Goal: Transaction & Acquisition: Book appointment/travel/reservation

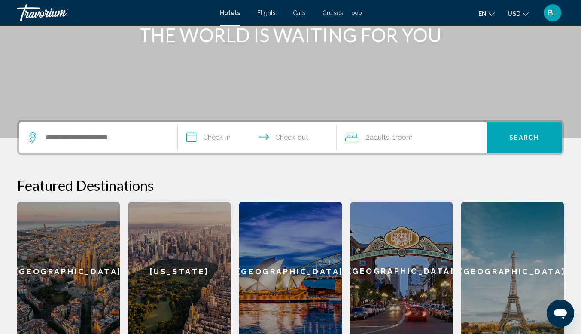
scroll to position [125, 0]
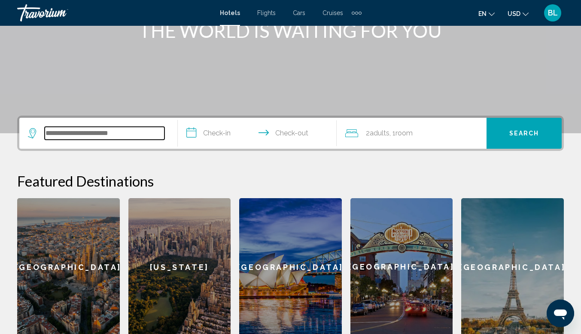
click at [137, 131] on input "Search widget" at bounding box center [105, 133] width 120 height 13
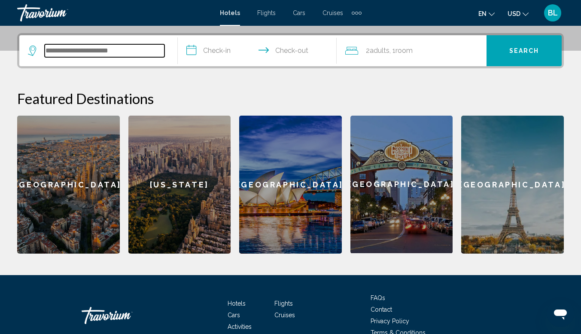
scroll to position [212, 0]
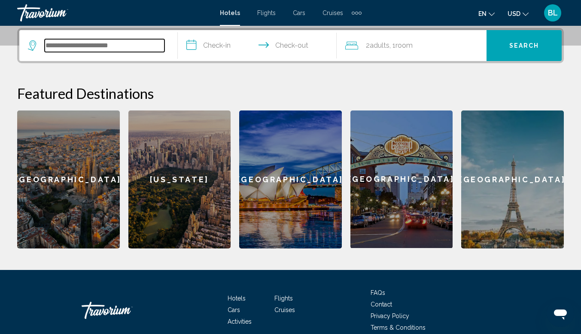
type input "*"
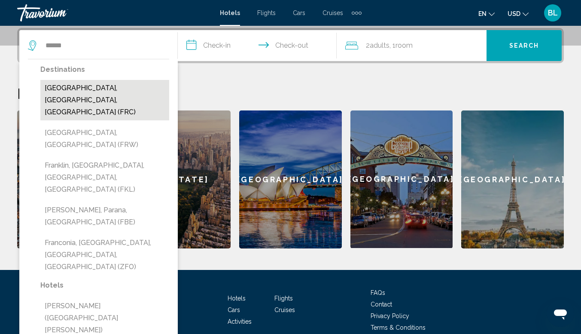
click at [58, 90] on button "[GEOGRAPHIC_DATA], [GEOGRAPHIC_DATA], [GEOGRAPHIC_DATA] (FRC)" at bounding box center [104, 100] width 129 height 40
type input "**********"
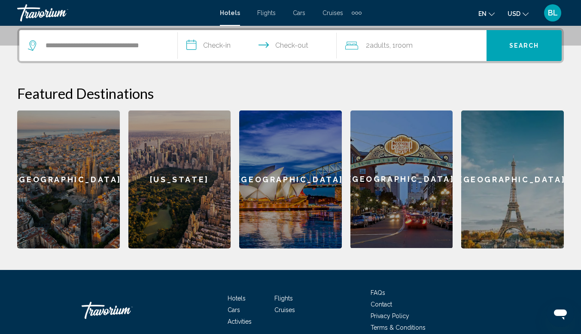
click at [232, 45] on input "**********" at bounding box center [259, 46] width 162 height 33
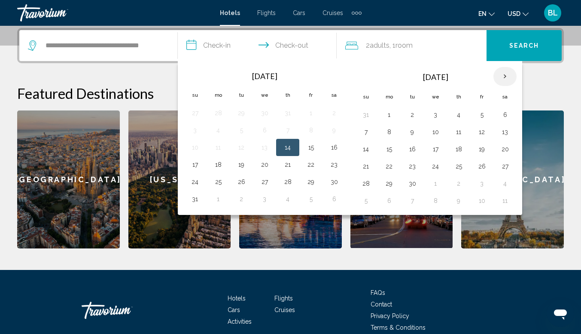
click at [507, 80] on th "Next month" at bounding box center [504, 76] width 23 height 19
click at [505, 78] on th "Next month" at bounding box center [504, 76] width 23 height 19
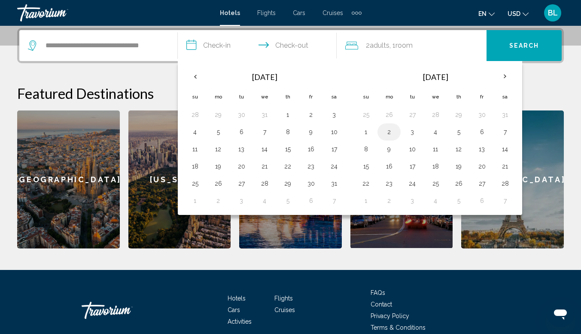
click at [389, 134] on button "2" at bounding box center [389, 132] width 14 height 12
click at [506, 79] on th "Next month" at bounding box center [504, 76] width 23 height 19
click at [499, 73] on th "Next month" at bounding box center [504, 76] width 23 height 19
click at [202, 73] on th "Previous month" at bounding box center [194, 76] width 23 height 19
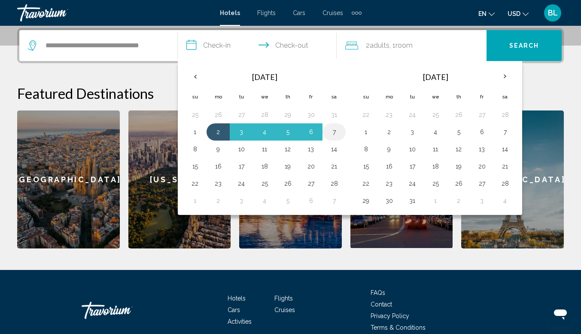
click at [323, 129] on td "7" at bounding box center [333, 131] width 23 height 17
click at [283, 45] on input "**********" at bounding box center [259, 46] width 162 height 33
drag, startPoint x: 329, startPoint y: 132, endPoint x: 298, endPoint y: 137, distance: 30.8
click at [298, 137] on table "[DATE] Su Mo Tu We Th Fr Sa 25 26 27 28 29 30 31 1 2 3 4 5 6 7 8 9 10 11 12 13 …" at bounding box center [264, 138] width 162 height 143
click at [316, 132] on button "6" at bounding box center [311, 132] width 14 height 12
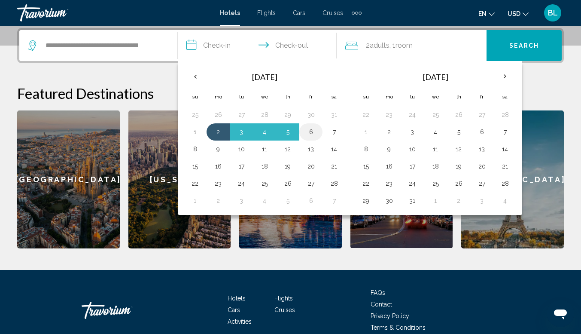
type input "**********"
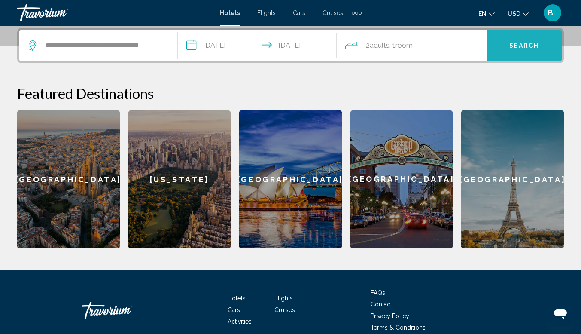
click at [512, 41] on button "Search" at bounding box center [524, 45] width 75 height 31
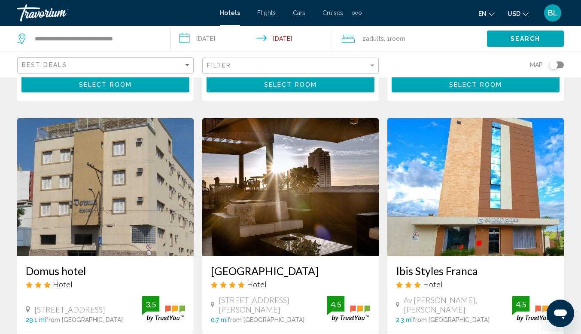
scroll to position [364, 0]
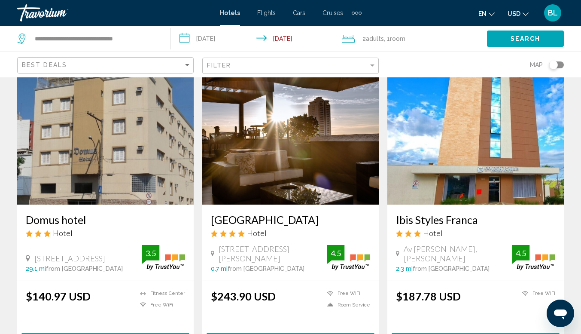
click at [123, 147] on img "Main content" at bounding box center [105, 135] width 176 height 137
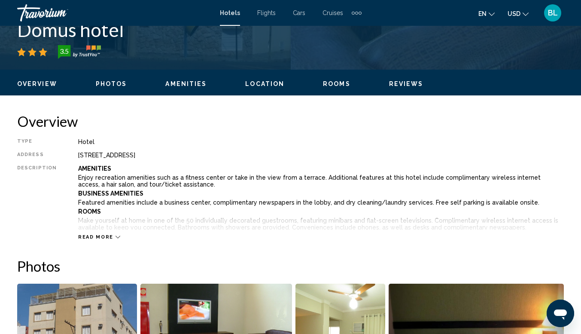
scroll to position [63, 0]
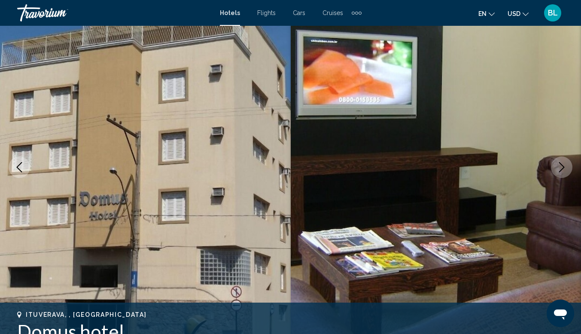
click at [564, 169] on icon "Next image" at bounding box center [562, 167] width 10 height 10
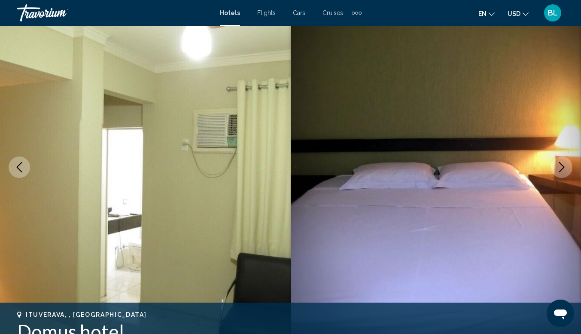
click at [564, 169] on icon "Next image" at bounding box center [562, 167] width 10 height 10
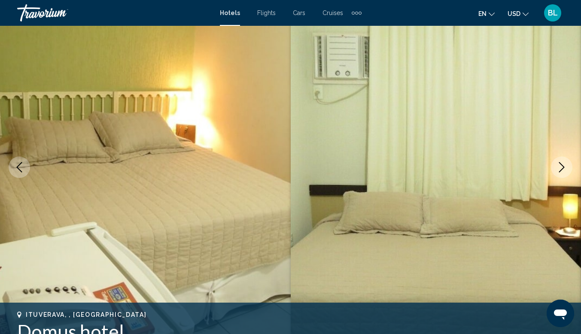
click at [564, 169] on icon "Next image" at bounding box center [562, 167] width 10 height 10
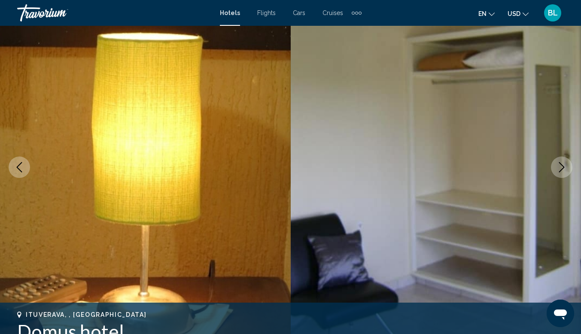
click at [564, 169] on icon "Next image" at bounding box center [562, 167] width 10 height 10
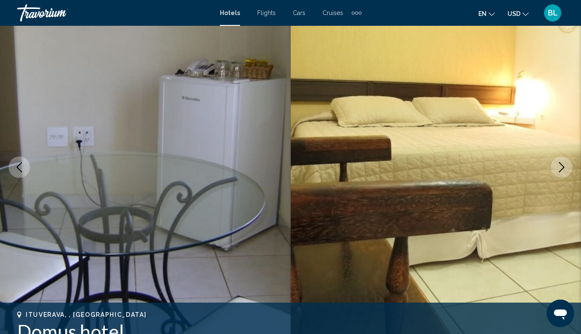
click at [564, 169] on icon "Next image" at bounding box center [562, 167] width 10 height 10
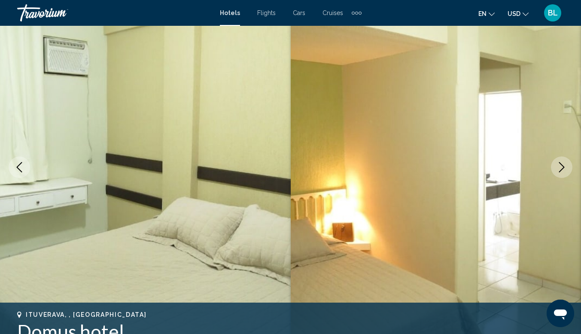
click at [564, 169] on icon "Next image" at bounding box center [562, 167] width 10 height 10
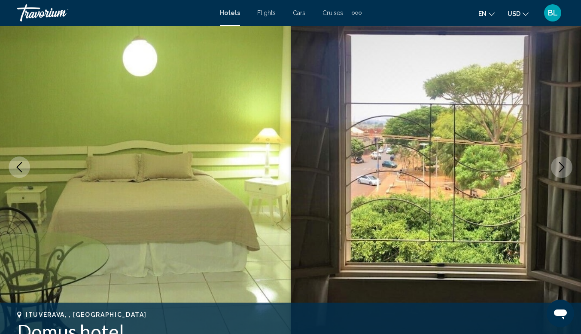
click at [564, 169] on icon "Next image" at bounding box center [562, 167] width 10 height 10
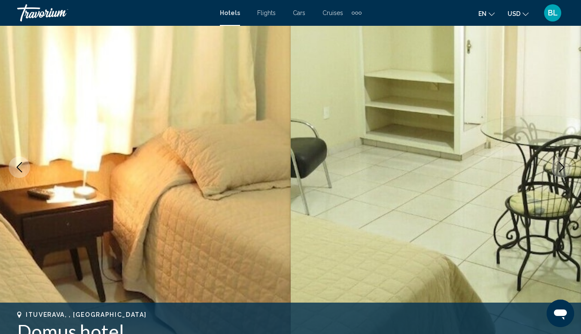
click at [564, 169] on icon "Next image" at bounding box center [562, 167] width 10 height 10
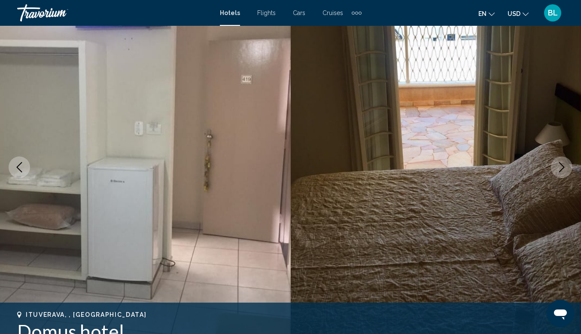
click at [564, 169] on icon "Next image" at bounding box center [562, 167] width 10 height 10
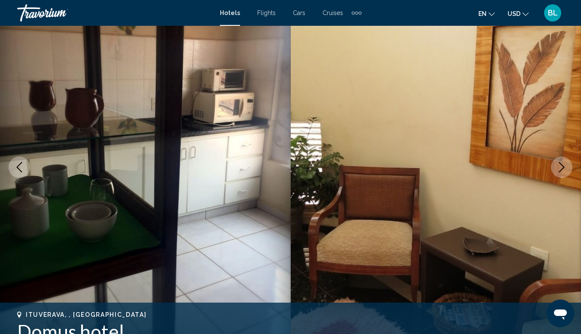
click at [564, 169] on icon "Next image" at bounding box center [562, 167] width 10 height 10
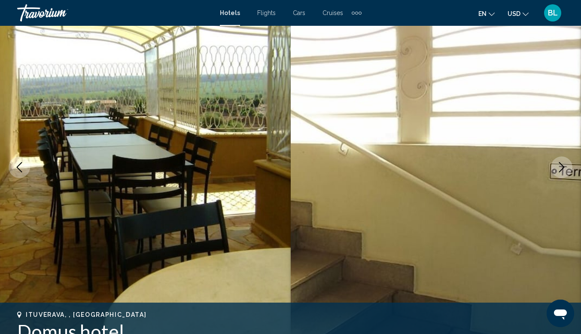
click at [564, 169] on icon "Next image" at bounding box center [562, 167] width 10 height 10
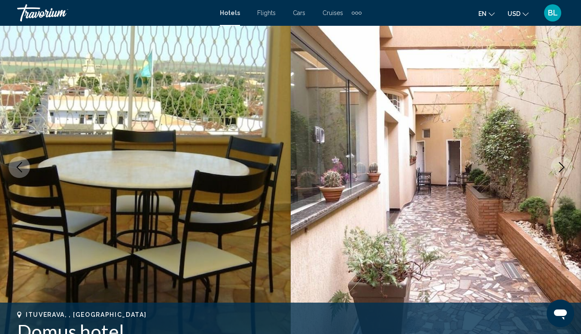
click at [564, 169] on icon "Next image" at bounding box center [562, 167] width 10 height 10
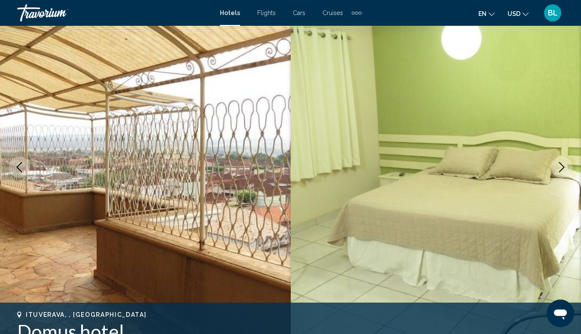
click at [563, 168] on icon "Next image" at bounding box center [562, 167] width 6 height 10
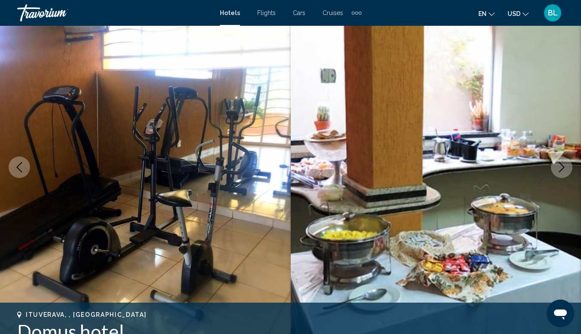
click at [563, 168] on icon "Next image" at bounding box center [562, 167] width 6 height 10
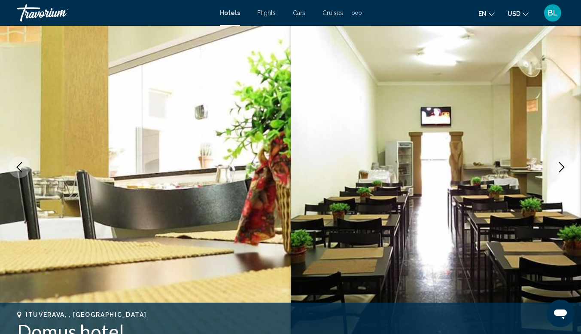
click at [563, 168] on icon "Next image" at bounding box center [562, 167] width 6 height 10
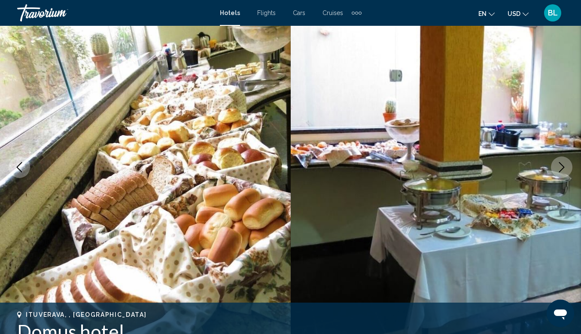
click at [554, 164] on button "Next image" at bounding box center [561, 166] width 21 height 21
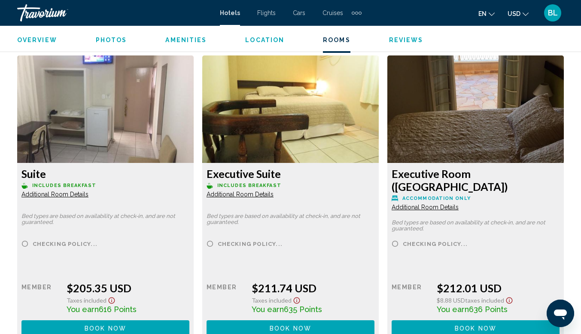
scroll to position [1652, 0]
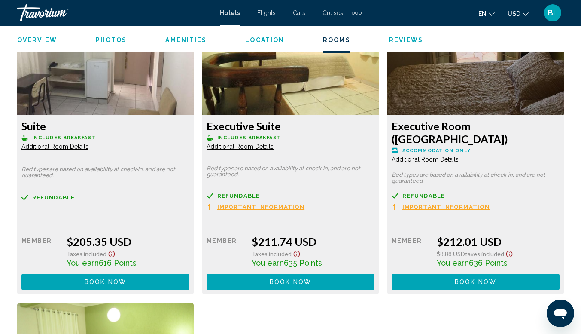
click at [330, 297] on div "Standard Room with Double or Twin Bed Includes Breakfast Additional Room Detail…" at bounding box center [290, 150] width 555 height 870
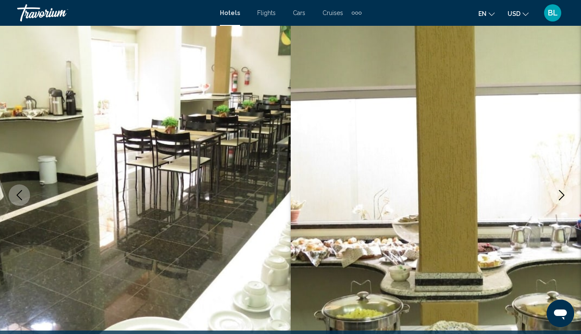
scroll to position [43, 0]
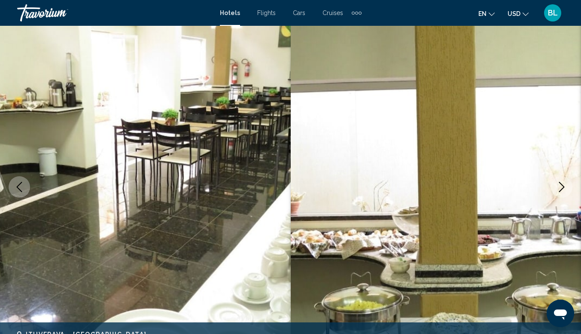
click at [231, 11] on span "Hotels" at bounding box center [230, 12] width 20 height 7
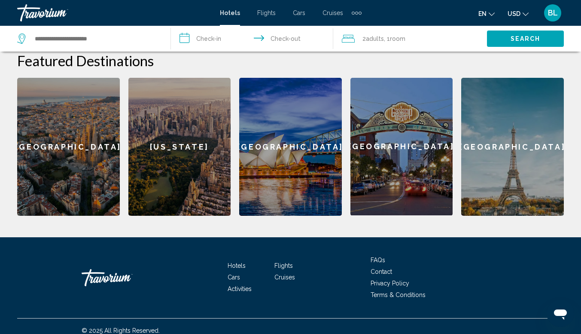
scroll to position [345, 0]
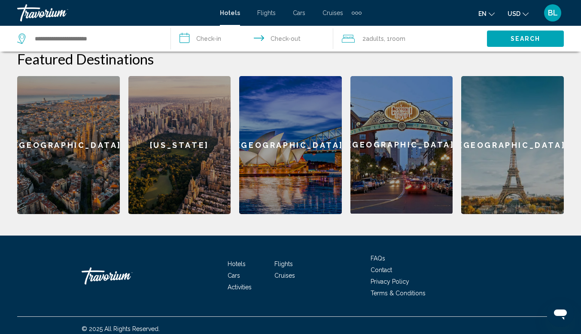
click at [286, 260] on span "Flights" at bounding box center [283, 263] width 18 height 7
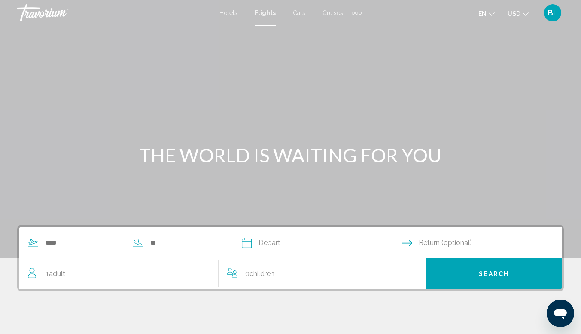
click at [229, 9] on span "Hotels" at bounding box center [228, 12] width 18 height 7
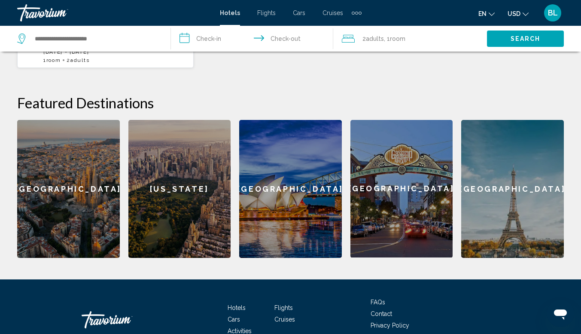
scroll to position [344, 0]
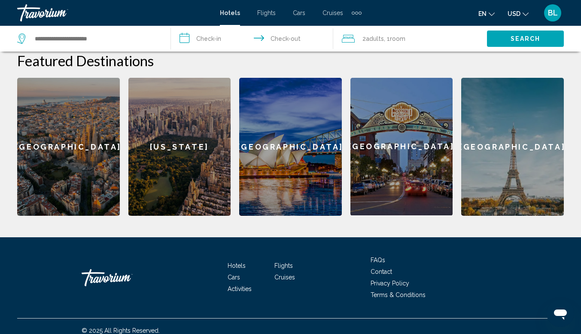
click at [491, 160] on div "[GEOGRAPHIC_DATA]" at bounding box center [512, 147] width 103 height 138
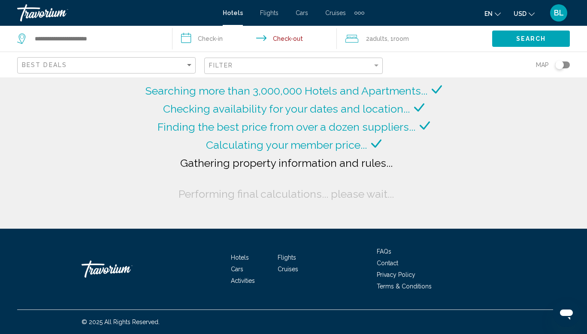
click at [338, 12] on span "Cruises" at bounding box center [336, 12] width 21 height 7
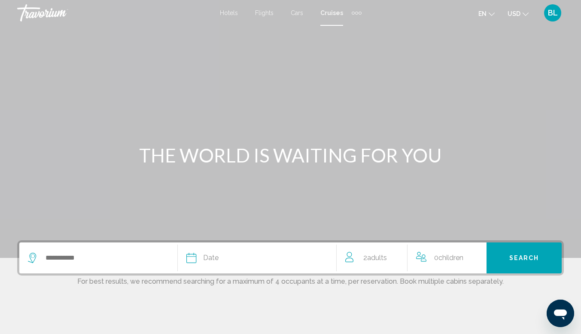
click at [234, 11] on span "Hotels" at bounding box center [229, 12] width 18 height 7
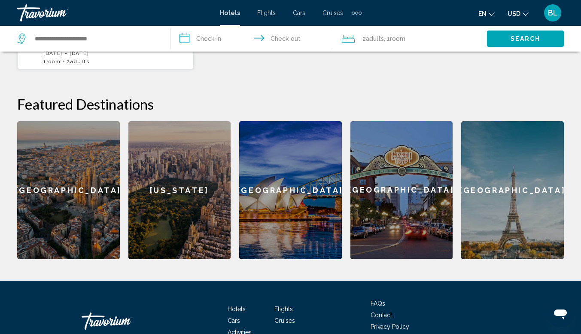
scroll to position [301, 0]
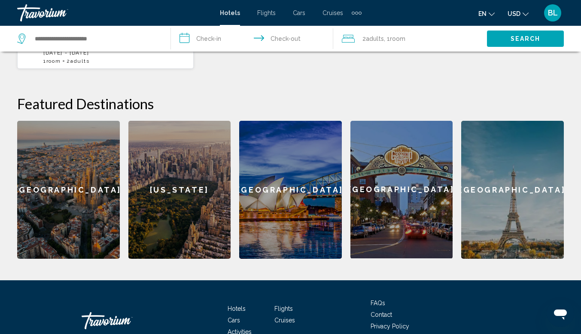
click at [160, 199] on div "[US_STATE]" at bounding box center [179, 190] width 103 height 138
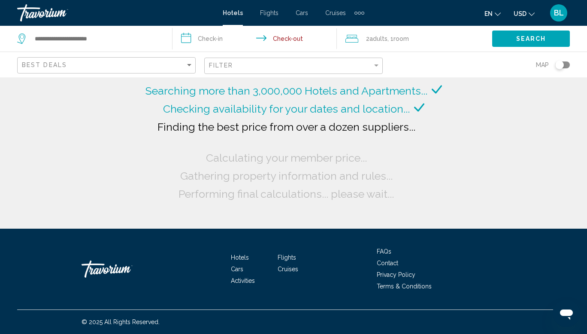
click at [225, 7] on div "Hotels Flights Cars Cruises Activities Hotels Flights Cars Cruises Activities" at bounding box center [294, 13] width 142 height 14
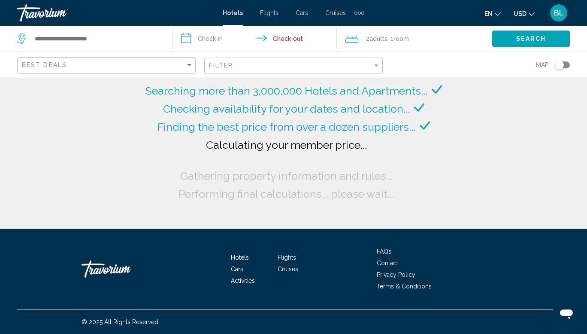
click at [231, 11] on span "Hotels" at bounding box center [233, 12] width 20 height 7
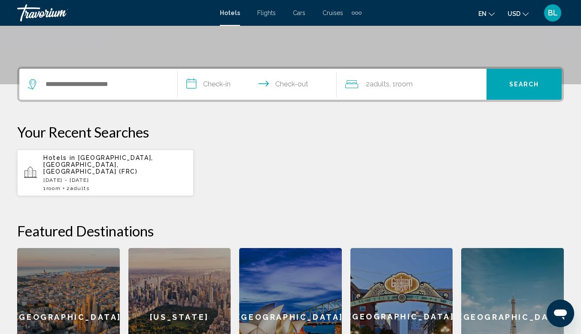
scroll to position [345, 0]
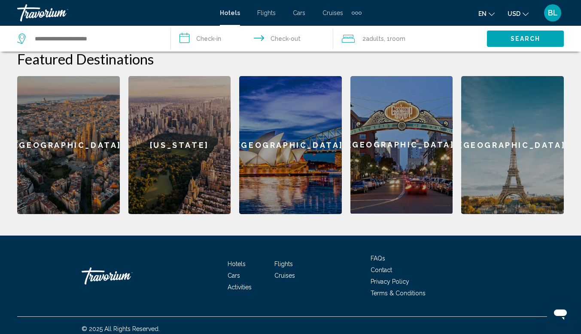
click at [234, 272] on span "Cars" at bounding box center [234, 275] width 12 height 7
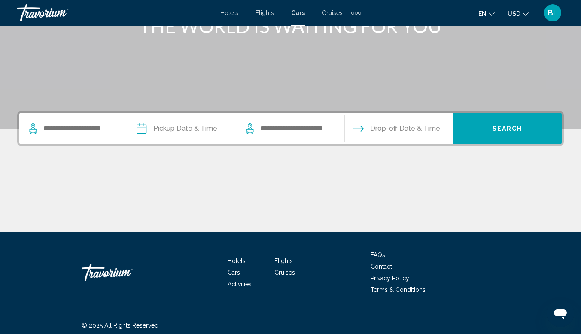
scroll to position [133, 0]
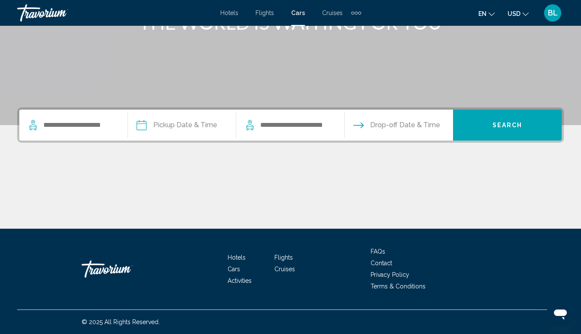
click at [237, 253] on li "Hotels" at bounding box center [251, 256] width 47 height 9
click at [236, 256] on span "Hotels" at bounding box center [237, 257] width 18 height 7
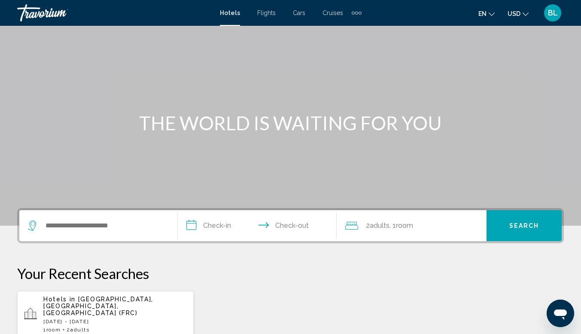
scroll to position [43, 0]
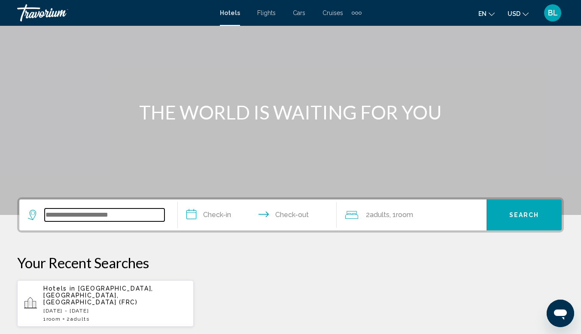
click at [81, 219] on input "Search widget" at bounding box center [105, 214] width 120 height 13
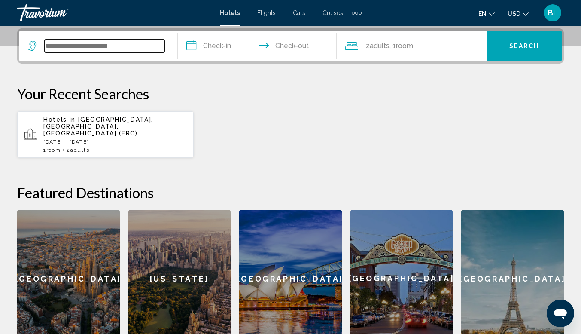
scroll to position [212, 0]
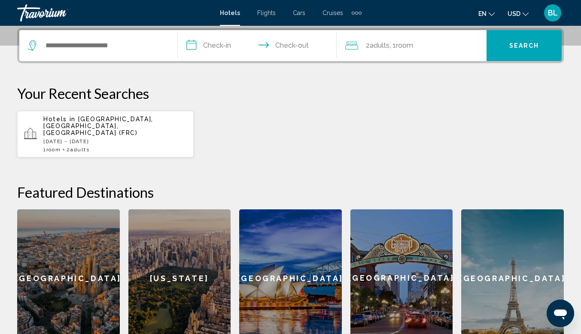
click at [67, 146] on div "1 Room rooms 2 Adult Adults" at bounding box center [114, 149] width 143 height 6
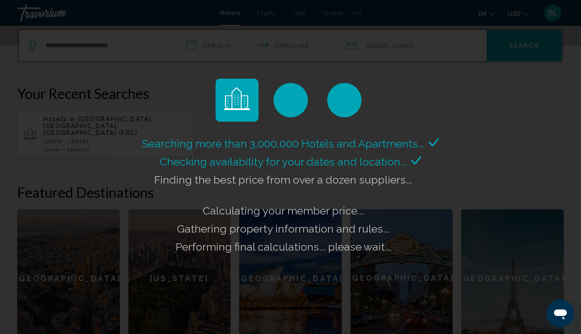
click at [227, 92] on icon "Main content" at bounding box center [237, 100] width 26 height 26
